Goal: Information Seeking & Learning: Learn about a topic

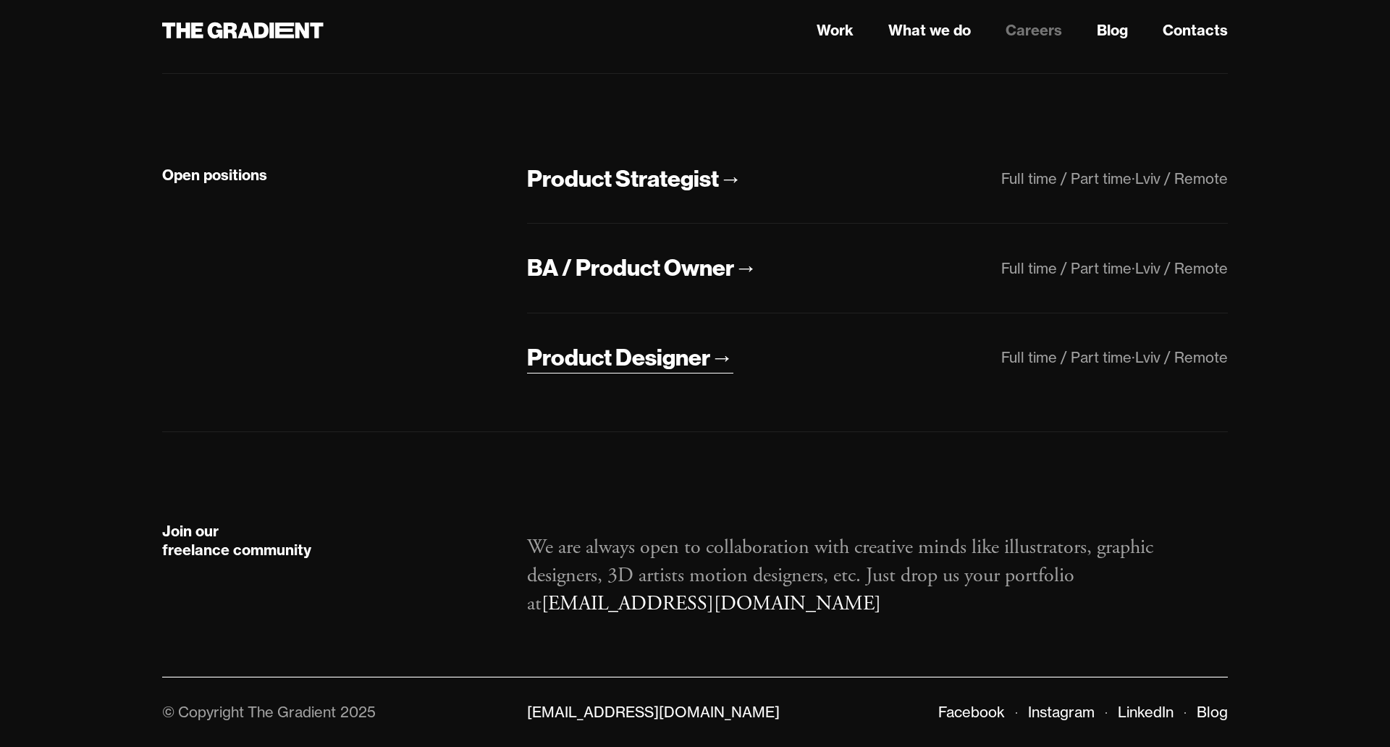
scroll to position [437, 0]
click at [626, 253] on div "BA / Product Owner" at bounding box center [630, 268] width 207 height 30
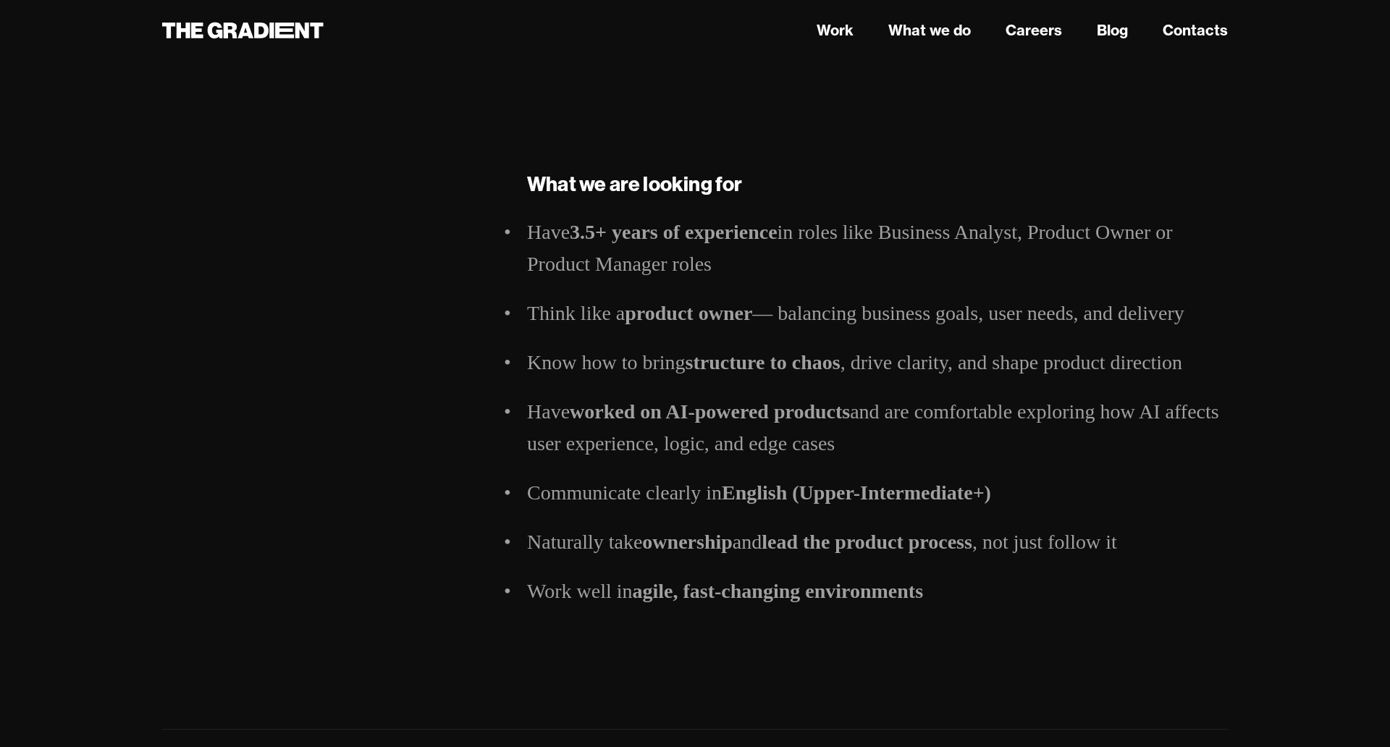
scroll to position [1593, 0]
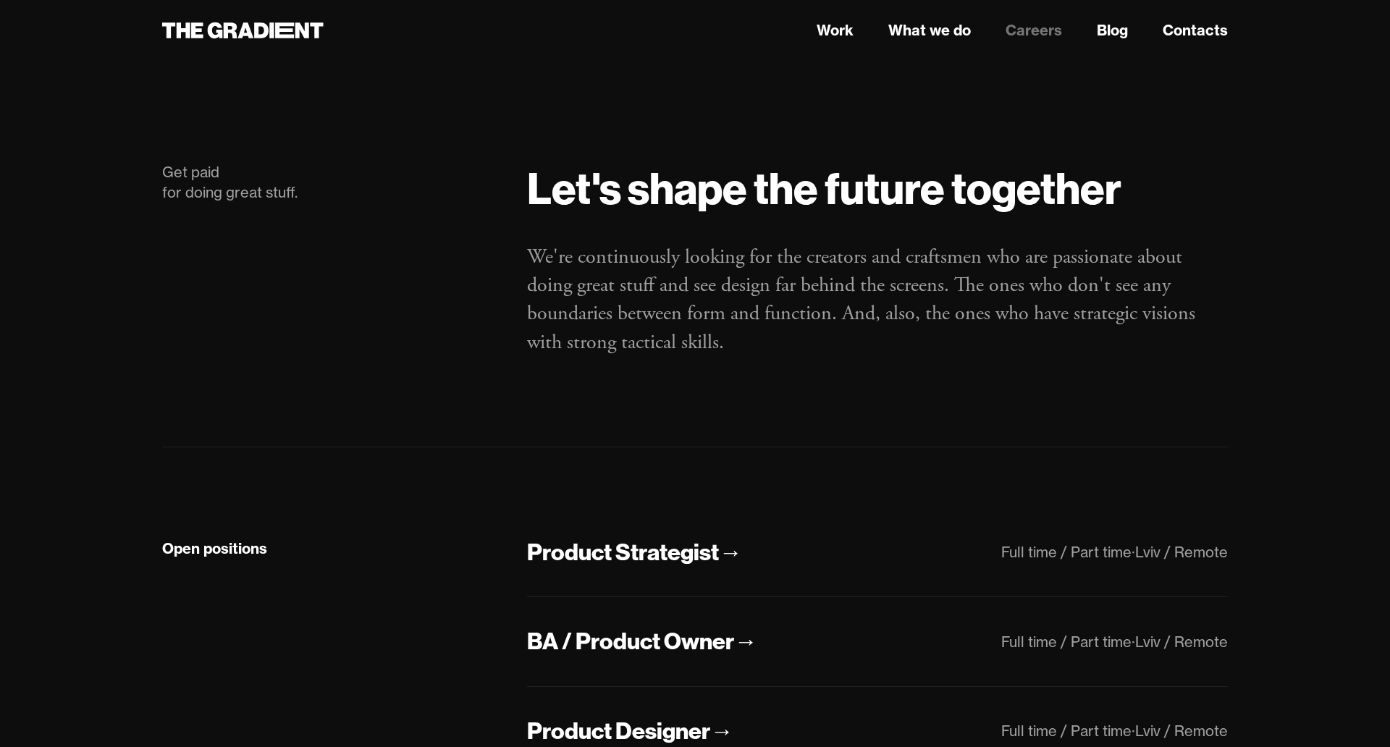
scroll to position [437, 0]
